Goal: Task Accomplishment & Management: Use online tool/utility

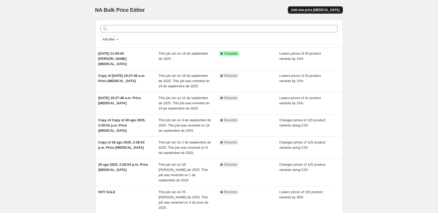
click at [322, 10] on span "Add new price change job" at bounding box center [315, 10] width 49 height 4
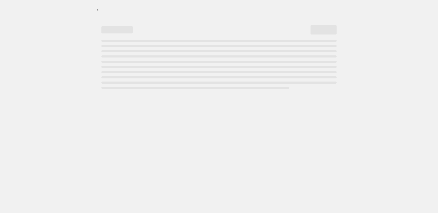
select select "percentage"
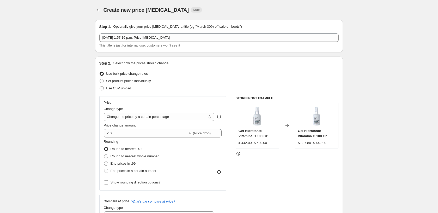
scroll to position [18, 0]
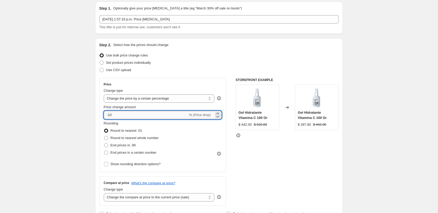
click at [131, 117] on input "-10" at bounding box center [146, 115] width 84 height 8
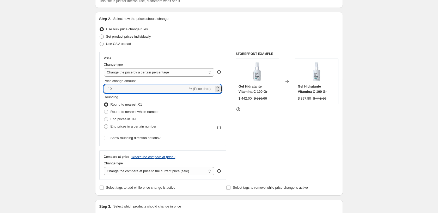
scroll to position [46, 0]
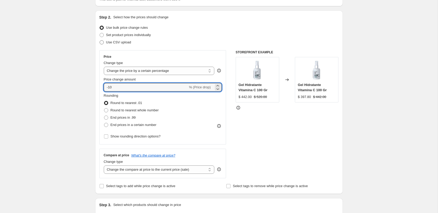
click at [110, 42] on span "Use CSV upload" at bounding box center [118, 42] width 25 height 4
click at [100, 40] on input "Use CSV upload" at bounding box center [100, 40] width 0 height 0
radio input "true"
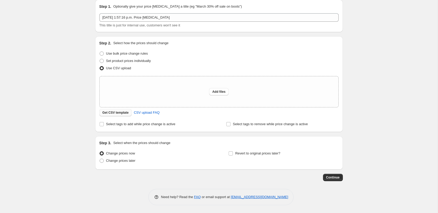
click at [125, 114] on span "Get CSV template" at bounding box center [115, 112] width 26 height 4
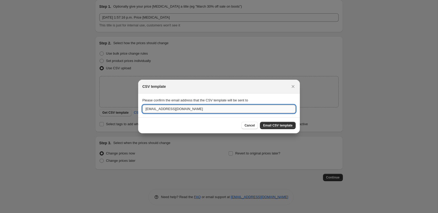
click at [151, 108] on input "ayuda@seasonsmexico.com" at bounding box center [218, 109] width 153 height 8
type input "dgonzalez@seasonsmexico.com"
click at [278, 125] on span "Email CSV template" at bounding box center [277, 125] width 29 height 4
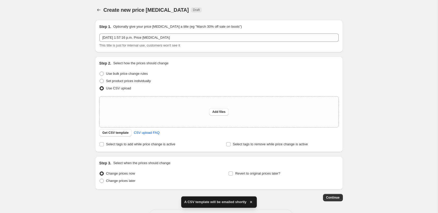
scroll to position [20, 0]
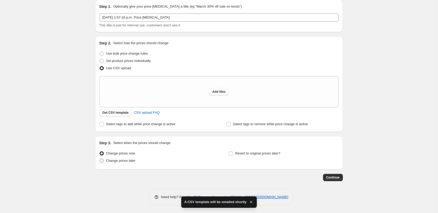
click at [123, 161] on span "Change prices later" at bounding box center [120, 160] width 29 height 4
click at [100, 159] on input "Change prices later" at bounding box center [100, 158] width 0 height 0
radio input "true"
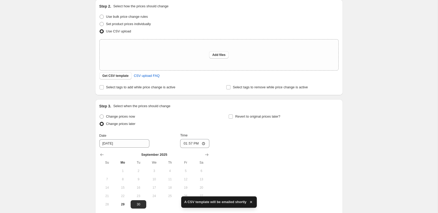
scroll to position [71, 0]
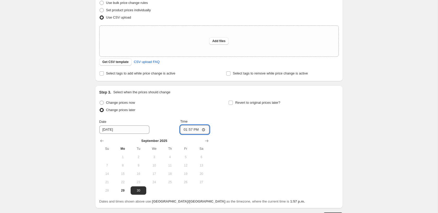
click at [181, 128] on input "13:57" at bounding box center [194, 129] width 29 height 9
click at [124, 190] on span "29" at bounding box center [122, 190] width 11 height 4
type input "9/29/2025"
click at [182, 129] on input "13:57" at bounding box center [194, 129] width 29 height 9
type input "22:00"
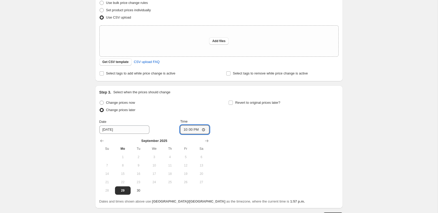
click at [259, 149] on div "Change prices now Change prices later Date 9/29/2025 Time 22:00 September 2025 …" at bounding box center [218, 146] width 239 height 95
click at [252, 104] on span "Revert to original prices later?" at bounding box center [257, 102] width 45 height 4
click at [233, 104] on input "Revert to original prices later?" at bounding box center [231, 102] width 4 height 4
checkbox input "true"
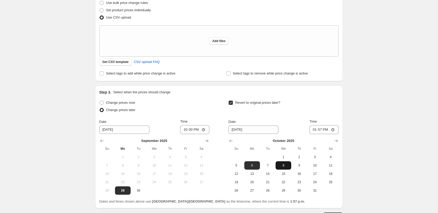
click at [281, 165] on span "8" at bounding box center [283, 165] width 11 height 4
type input "10/8/2025"
click at [319, 129] on input "13:57" at bounding box center [324, 129] width 29 height 9
click at [333, 130] on input "13:57" at bounding box center [324, 129] width 29 height 9
type input "00:57"
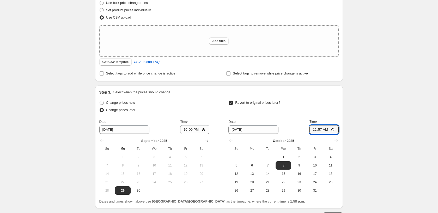
click at [378, 125] on div "Create new price change job. This page is ready Create new price change job Dra…" at bounding box center [219, 90] width 438 height 322
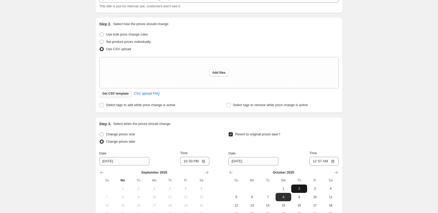
scroll to position [39, 0]
click at [222, 72] on span "Add files" at bounding box center [218, 73] width 13 height 4
type input "C:\fakepath\csv_template_user_5745 (2).csv"
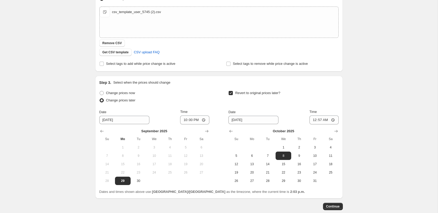
scroll to position [118, 0]
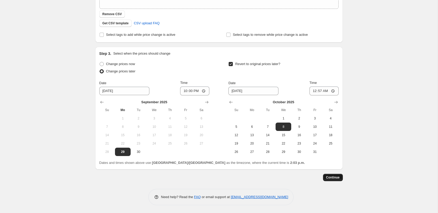
click at [337, 177] on span "Continue" at bounding box center [333, 177] width 14 height 4
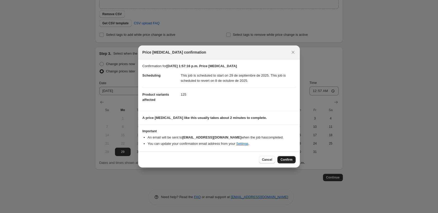
click at [287, 159] on span "Confirm" at bounding box center [287, 159] width 12 height 4
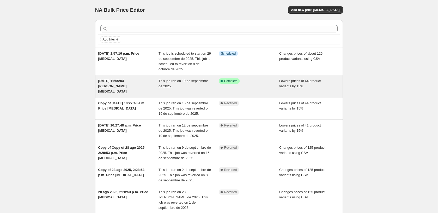
click at [248, 88] on div "Success Complete Complete" at bounding box center [249, 86] width 60 height 16
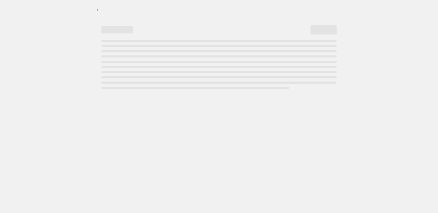
select select "percentage"
select select "collection"
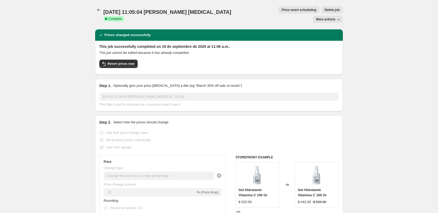
click at [279, 13] on button "Price revert scheduling" at bounding box center [298, 9] width 41 height 7
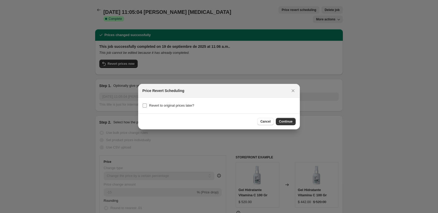
click at [188, 105] on span "Revert to original prices later?" at bounding box center [171, 105] width 45 height 4
click at [147, 105] on input "Revert to original prices later?" at bounding box center [145, 105] width 4 height 4
checkbox input "true"
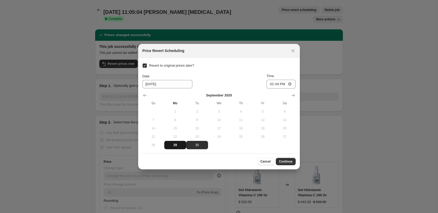
click at [177, 144] on span "29" at bounding box center [175, 145] width 18 height 4
type input "9/29/2025"
click at [292, 84] on input "14:04" at bounding box center [281, 84] width 29 height 9
type input "21:59"
click at [289, 160] on span "Continue" at bounding box center [286, 161] width 14 height 4
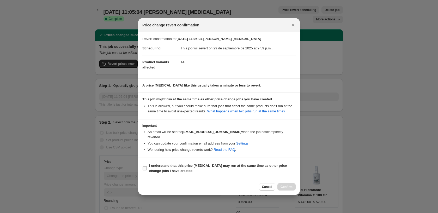
click at [207, 166] on b "I understand that this price change job may run at the same time as other price…" at bounding box center [218, 167] width 138 height 9
click at [147, 166] on input "I understand that this price change job may run at the same time as other price…" at bounding box center [145, 168] width 4 height 4
checkbox input "true"
click at [290, 186] on span "Confirm" at bounding box center [287, 186] width 12 height 4
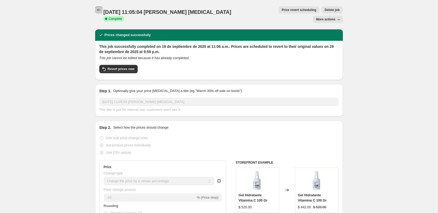
click at [96, 9] on icon "Price change jobs" at bounding box center [98, 9] width 5 height 5
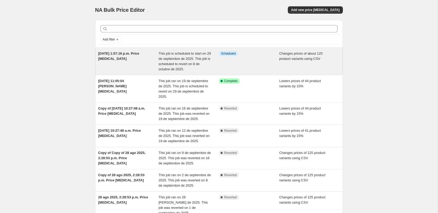
click at [177, 69] on span "This job is scheduled to start on 29 de septiembre de 2025. This job is schedul…" at bounding box center [185, 61] width 52 height 20
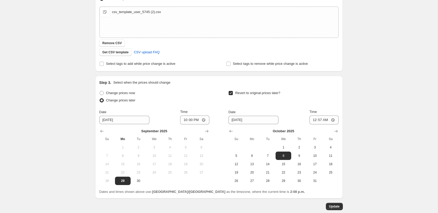
scroll to position [122, 0]
